Goal: Submit feedback/report problem

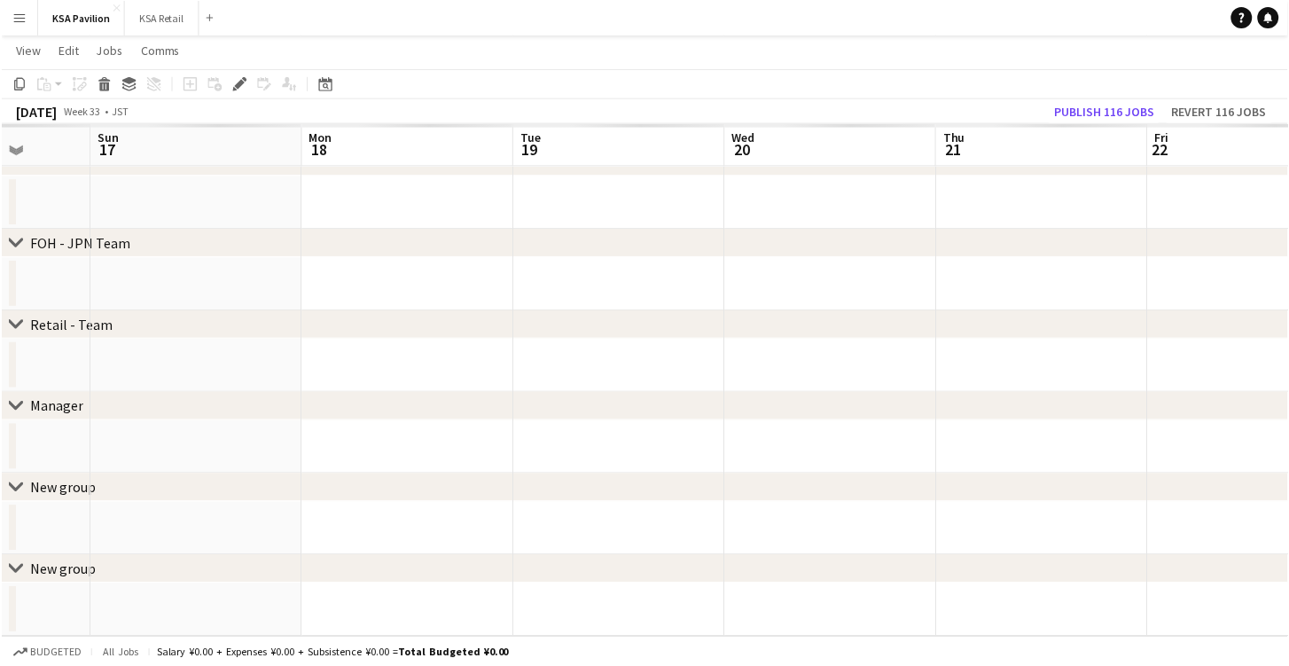
scroll to position [104, 0]
